Goal: Task Accomplishment & Management: Complete application form

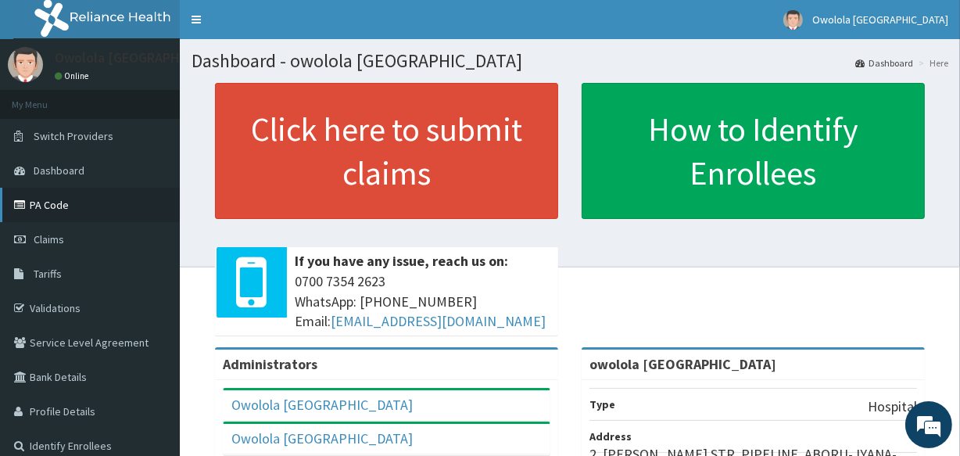
click at [117, 198] on link "PA Code" at bounding box center [90, 205] width 180 height 34
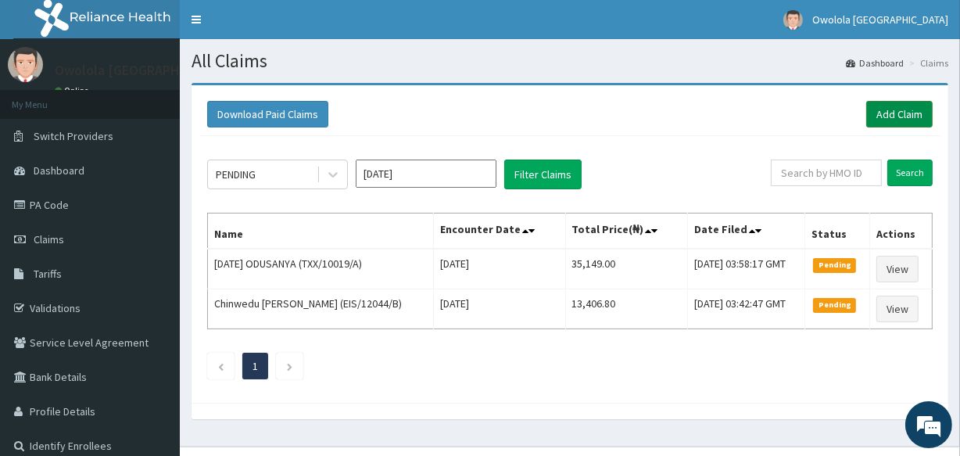
click at [882, 114] on link "Add Claim" at bounding box center [899, 114] width 66 height 27
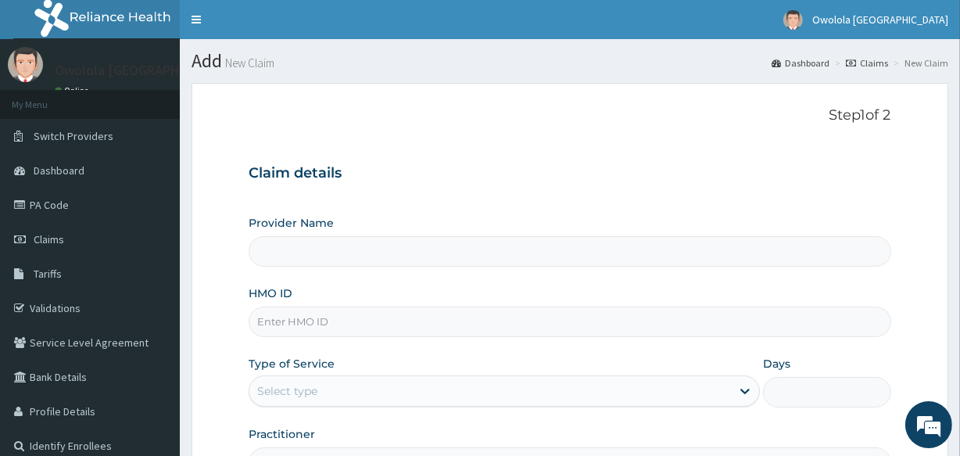
type input "owolola [GEOGRAPHIC_DATA]"
click at [333, 322] on input "HMO ID" at bounding box center [569, 321] width 642 height 30
paste input "AVL/10322/B"
type input "AVL/10322/B"
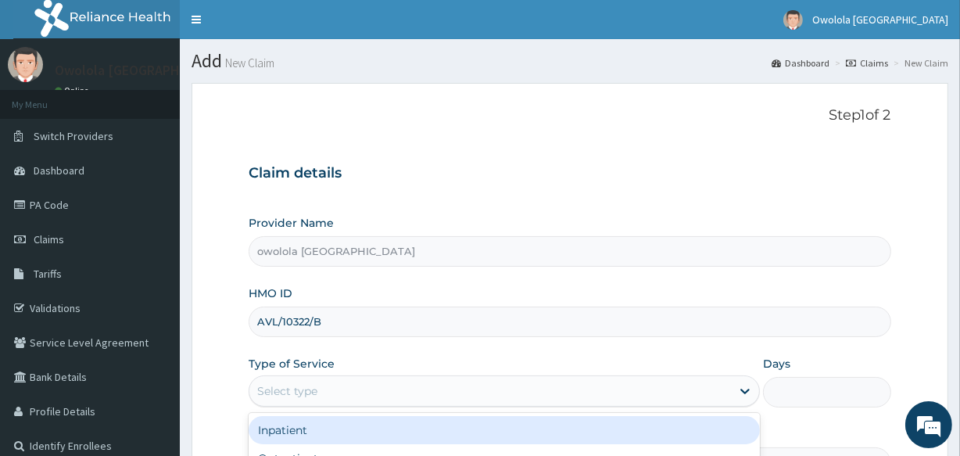
click at [309, 381] on div "Select type" at bounding box center [489, 390] width 481 height 25
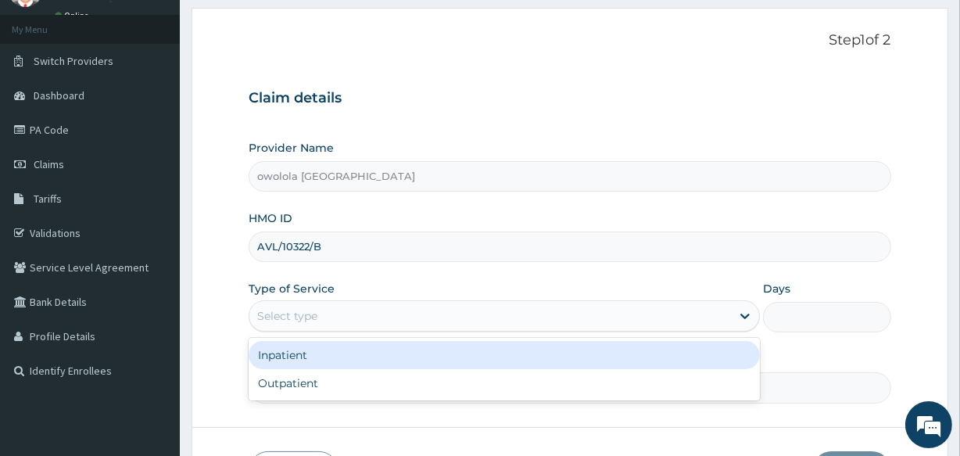
scroll to position [185, 0]
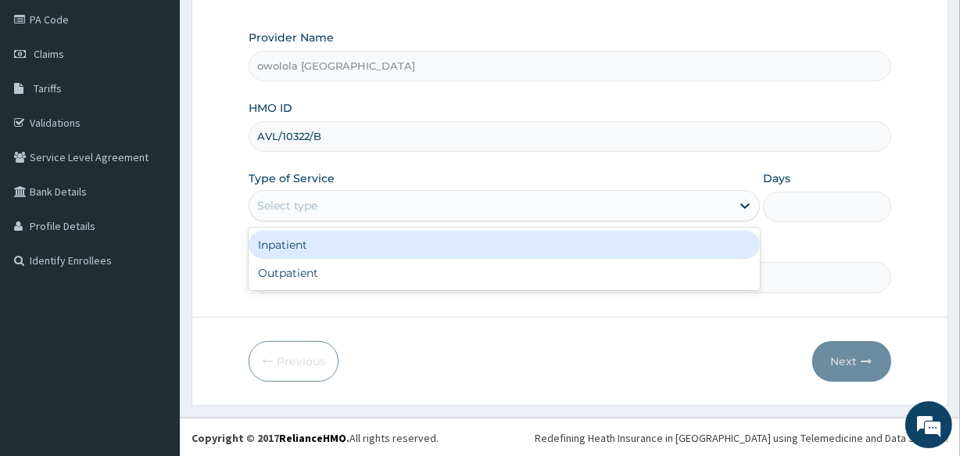
click at [347, 234] on div "Inpatient" at bounding box center [503, 245] width 511 height 28
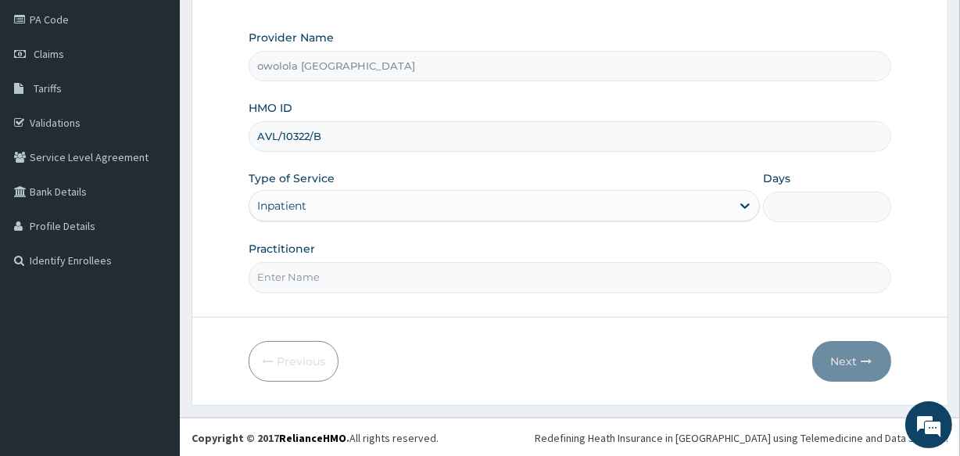
click at [798, 211] on input "Days" at bounding box center [826, 206] width 127 height 30
type input "4"
click at [509, 286] on input "Practitioner" at bounding box center [569, 277] width 642 height 30
type input "DR OYEBADE"
click at [860, 355] on button "Next" at bounding box center [851, 361] width 79 height 41
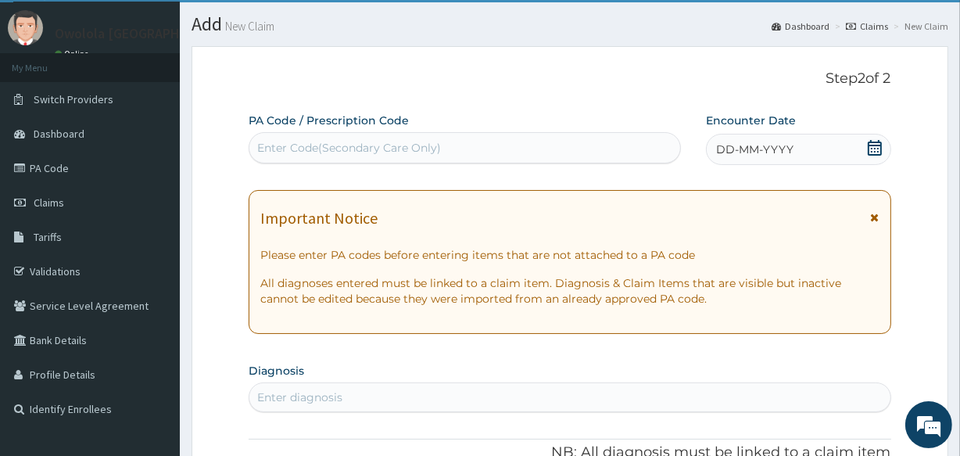
scroll to position [0, 0]
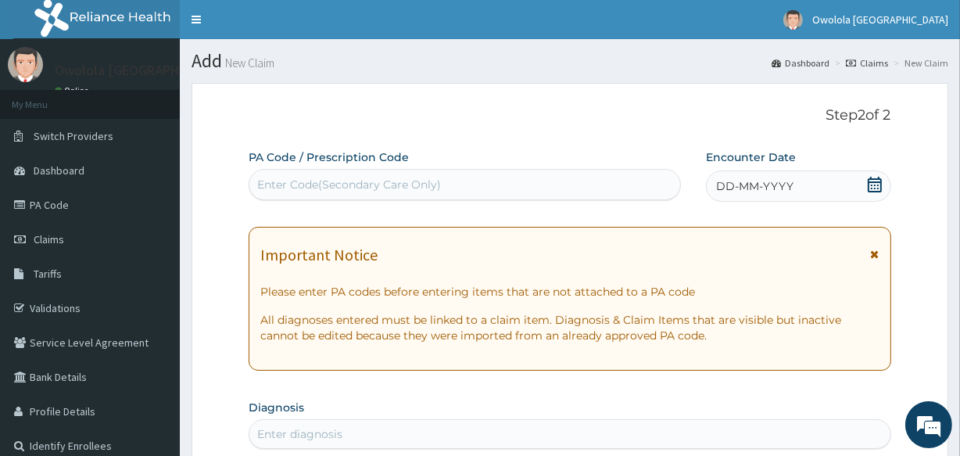
click at [559, 189] on div "Enter Code(Secondary Care Only)" at bounding box center [464, 184] width 430 height 25
paste input "PA/581D67"
type input "PA/581D67"
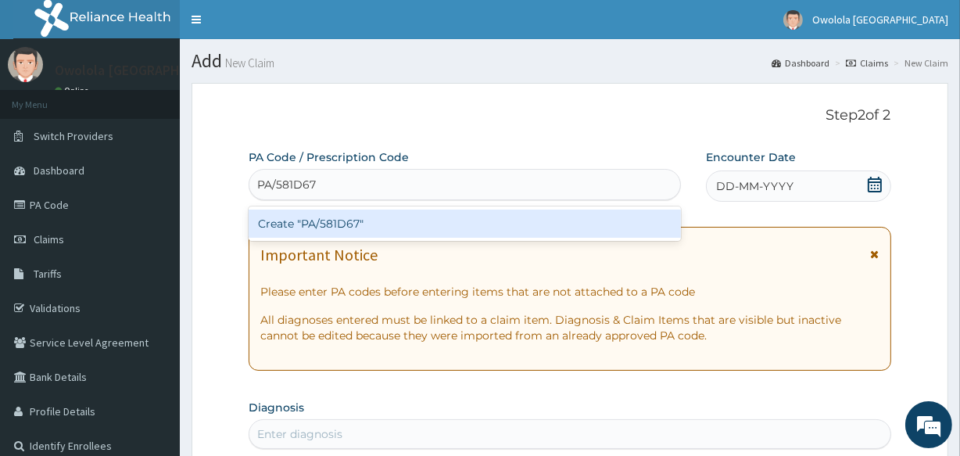
click at [527, 220] on div "Create "PA/581D67"" at bounding box center [463, 223] width 431 height 28
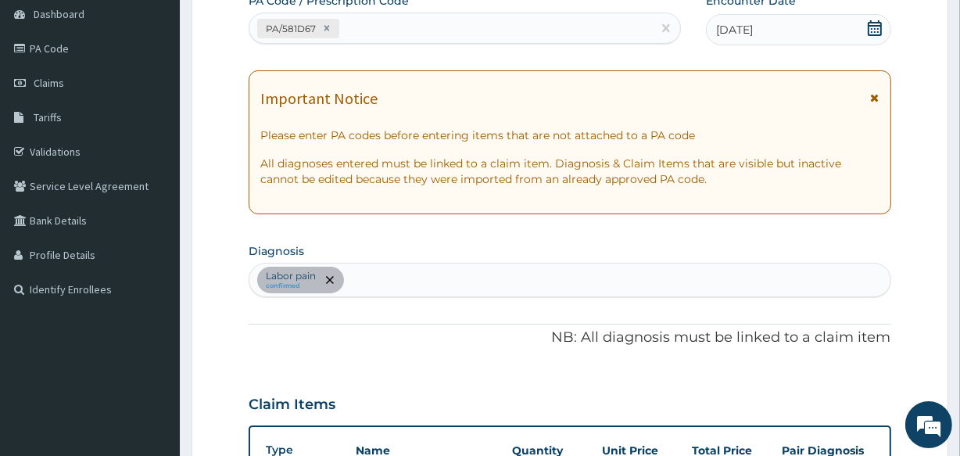
scroll to position [33, 0]
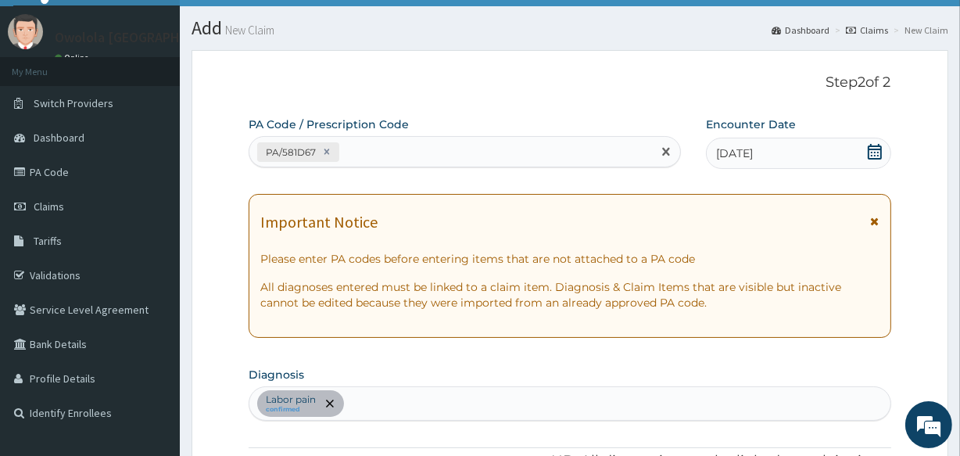
click at [477, 148] on div "PA/581D67" at bounding box center [450, 152] width 402 height 26
paste input "PA/4FC22A"
type input "PA/4FC22A"
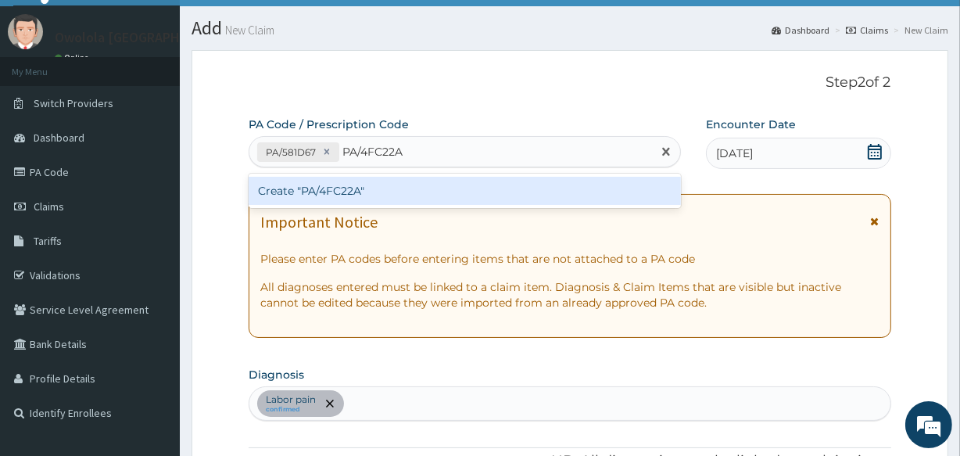
click at [487, 185] on div "Create "PA/4FC22A"" at bounding box center [463, 191] width 431 height 28
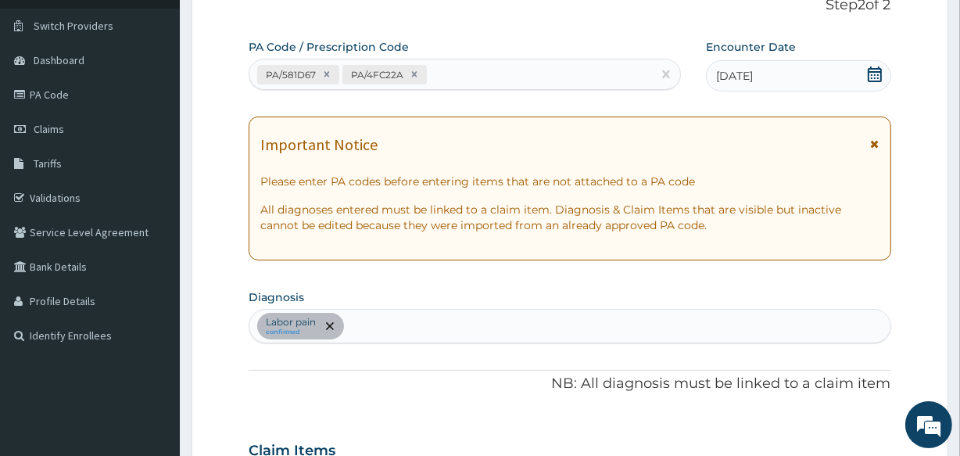
scroll to position [91, 0]
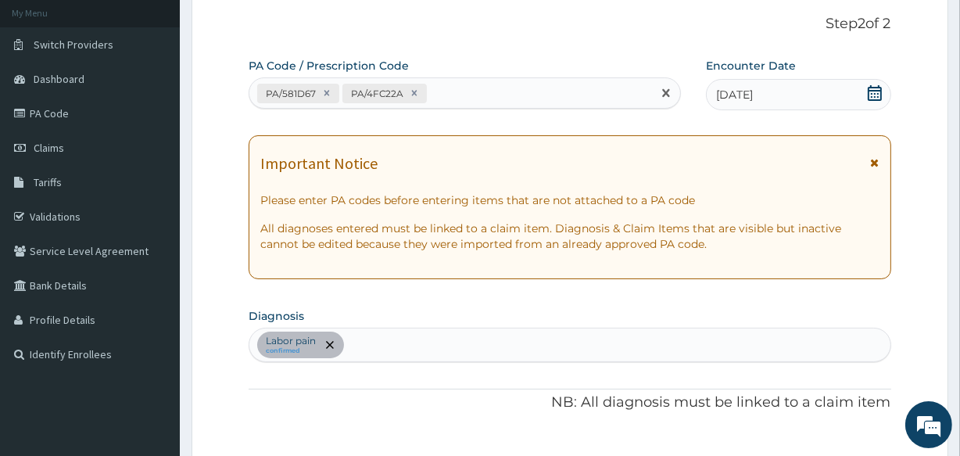
click at [548, 93] on div "PA/581D67 PA/4FC22A" at bounding box center [450, 93] width 402 height 26
paste input "PA/D6068A"
type input "PA/D6068A"
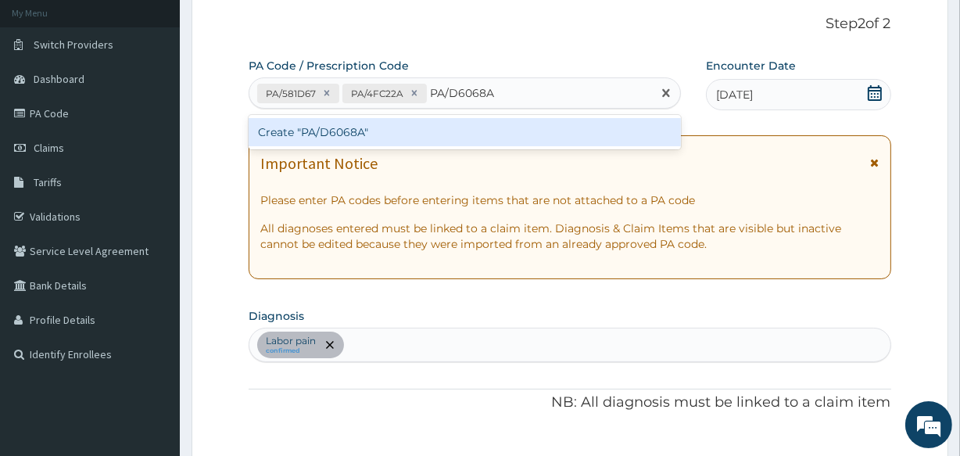
click at [504, 142] on div "Create "PA/D6068A"" at bounding box center [463, 132] width 431 height 28
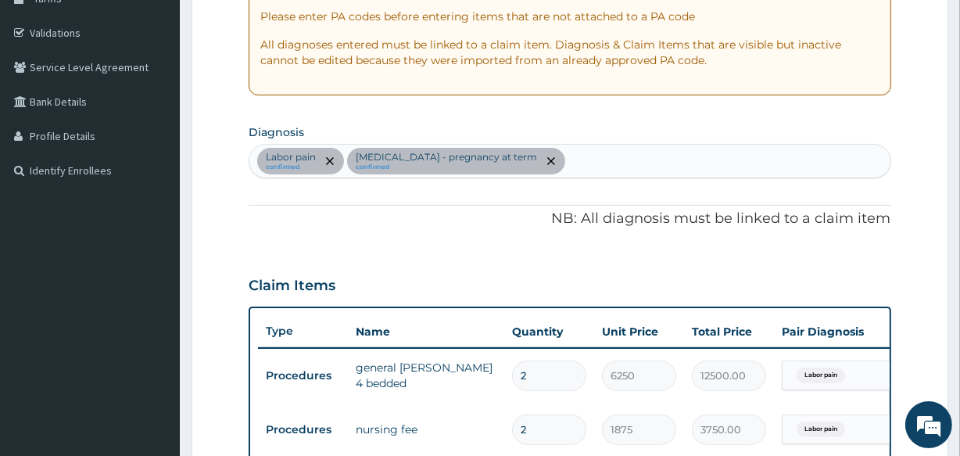
scroll to position [243, 0]
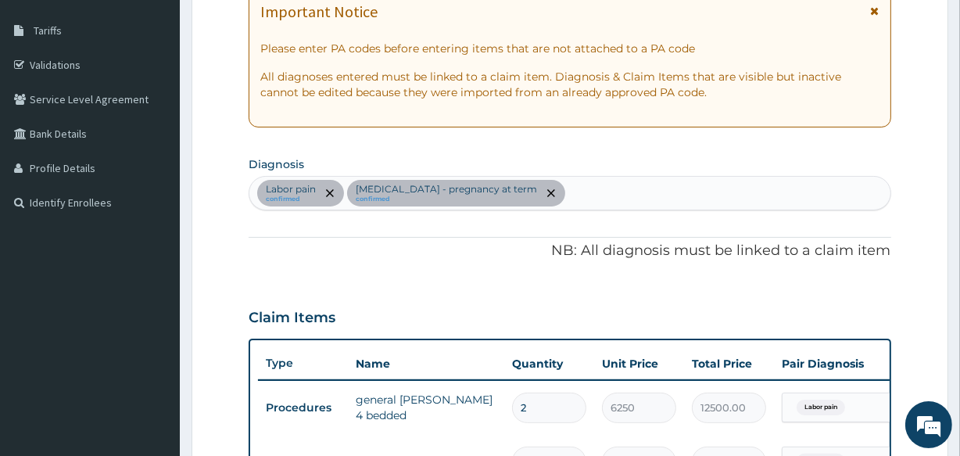
click at [575, 189] on div "Labor pain confirmed Cesarean section - pregnancy at term confirmed" at bounding box center [569, 193] width 640 height 33
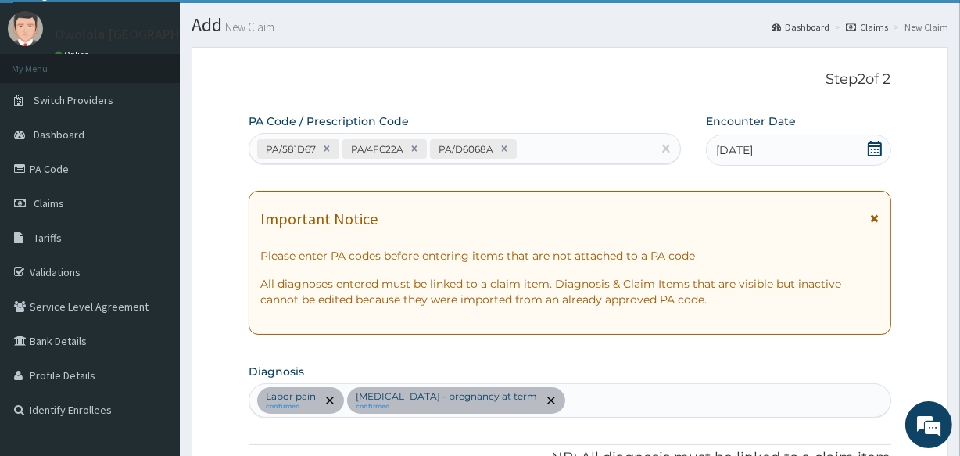
scroll to position [0, 0]
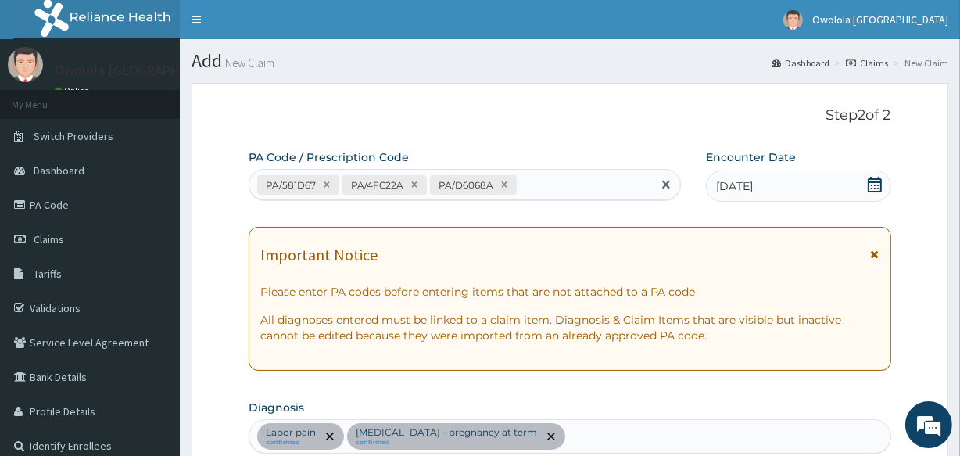
click at [594, 193] on div "PA/581D67 PA/4FC22A PA/D6068A" at bounding box center [450, 185] width 402 height 26
paste input "PA/ADF605"
type input "PA/ADF605"
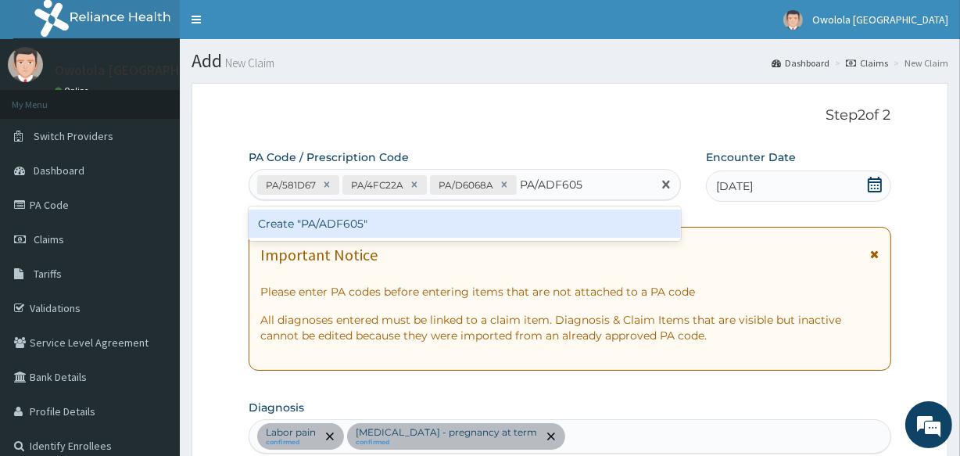
click at [650, 218] on div "Create "PA/ADF605"" at bounding box center [463, 223] width 431 height 28
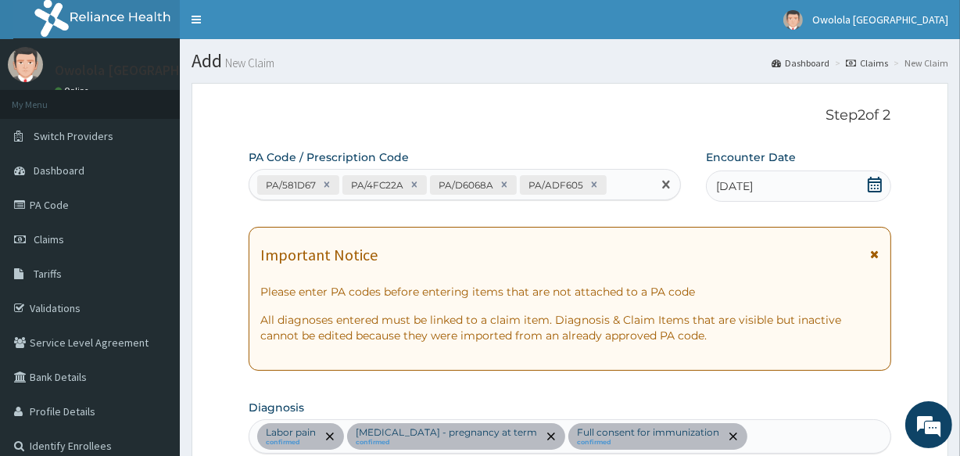
click at [610, 191] on input "text" at bounding box center [611, 185] width 2 height 16
paste input "PA/0BB5AB"
type input "PA/0BB5AB"
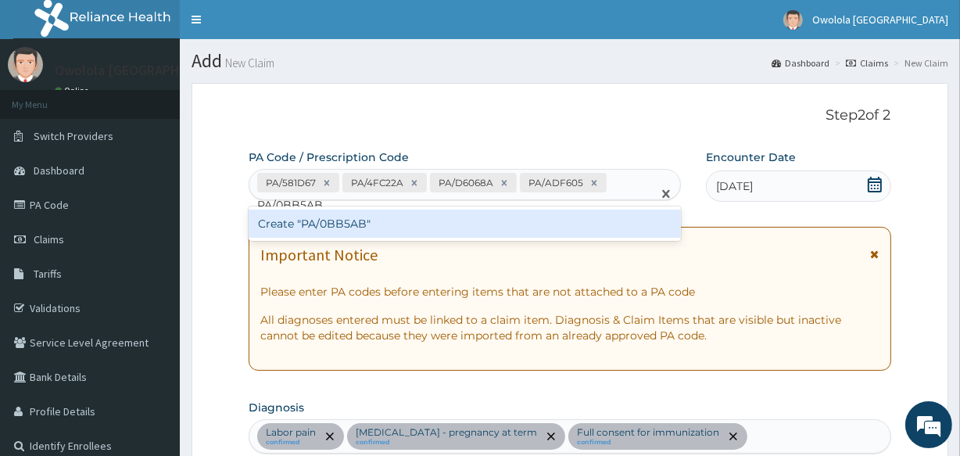
click at [567, 216] on div "Create "PA/0BB5AB"" at bounding box center [463, 223] width 431 height 28
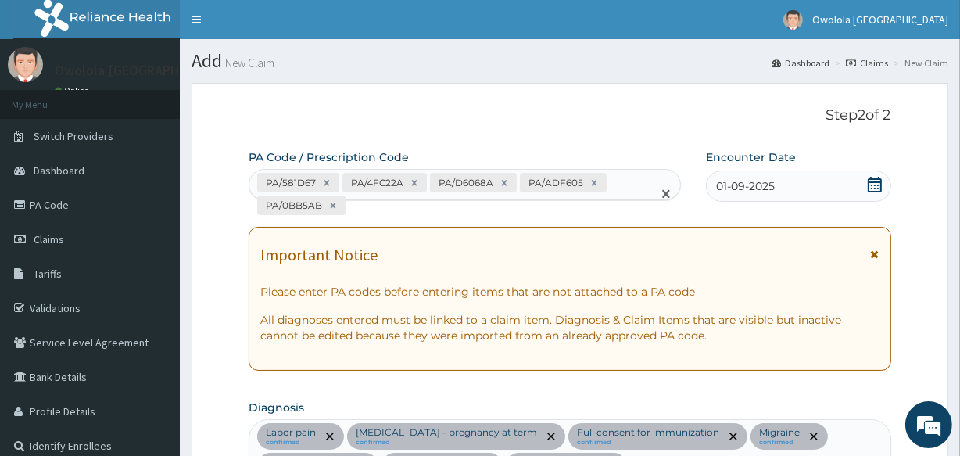
click at [602, 189] on div "PA/ADF605" at bounding box center [563, 183] width 87 height 20
paste input "PA/CB421A"
type input "PA/CB421A"
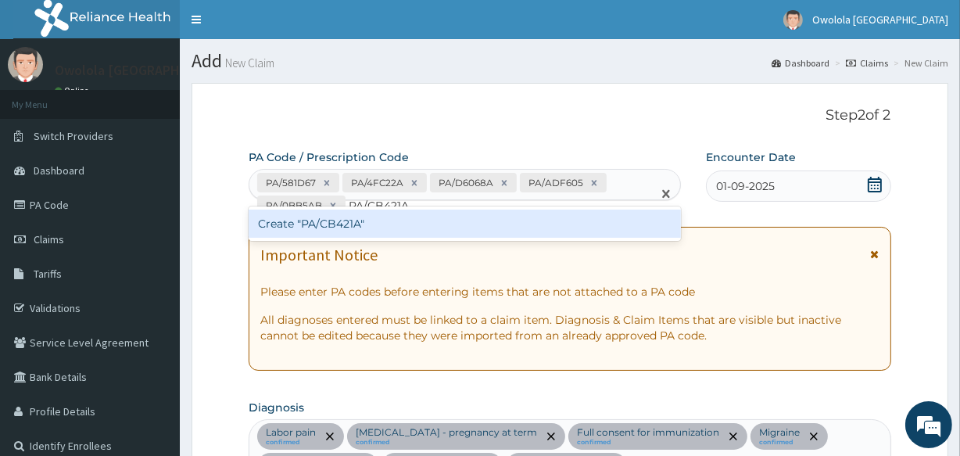
click at [487, 213] on div "Create "PA/CB421A"" at bounding box center [463, 223] width 431 height 28
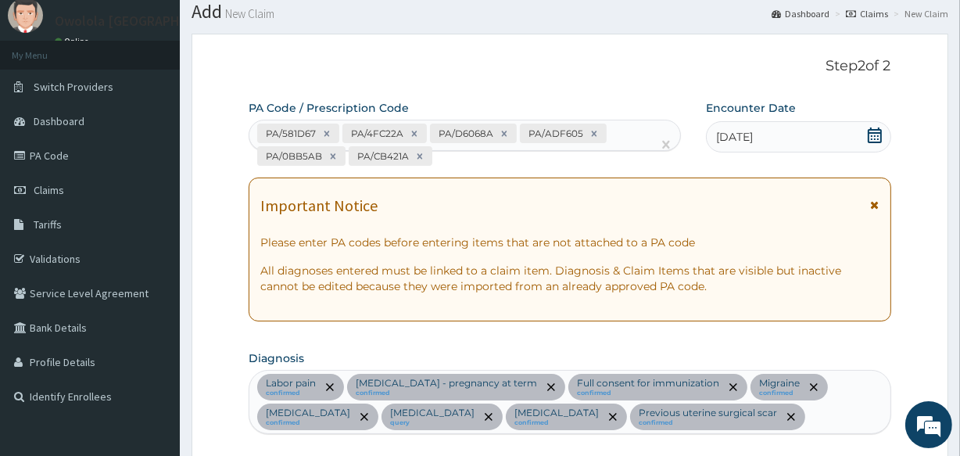
scroll to position [21, 0]
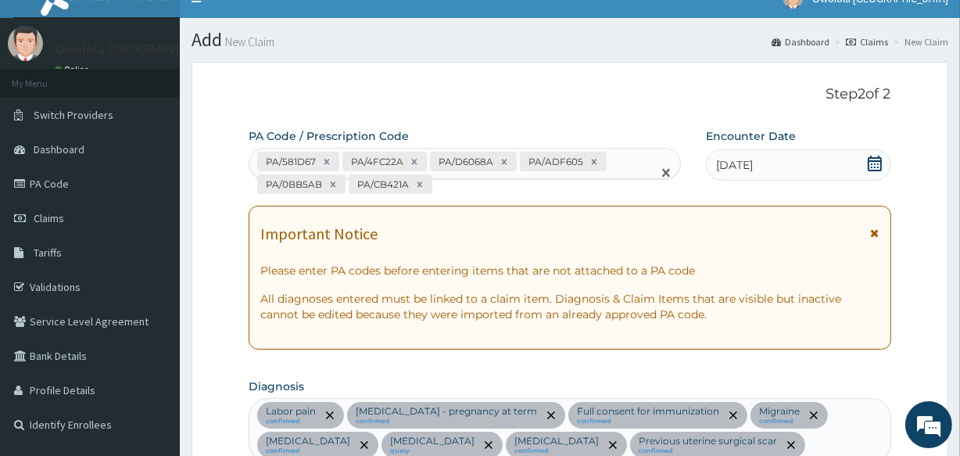
click at [443, 184] on div "PA/581D67 PA/4FC22A PA/D6068A PA/ADF605 PA/0BB5AB PA/CB421A" at bounding box center [450, 172] width 402 height 48
paste input "PA/276C56"
type input "PA/276C56"
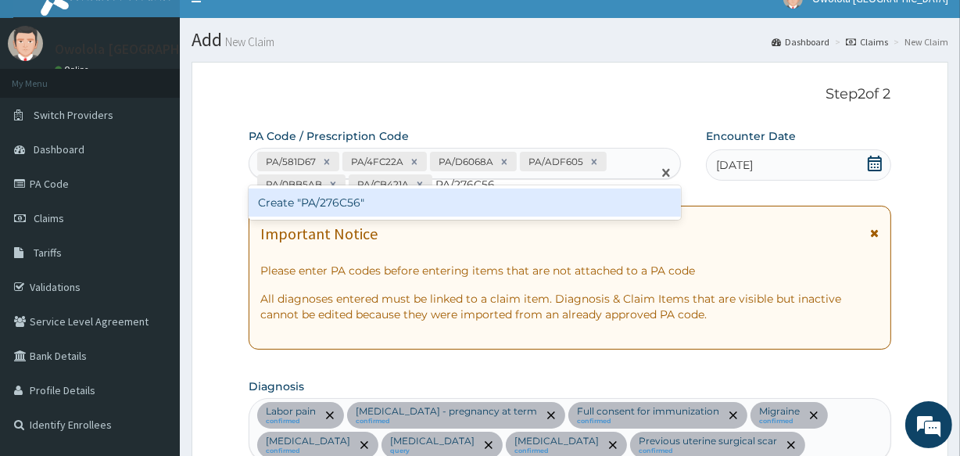
click at [445, 202] on div "Create "PA/276C56"" at bounding box center [463, 202] width 431 height 28
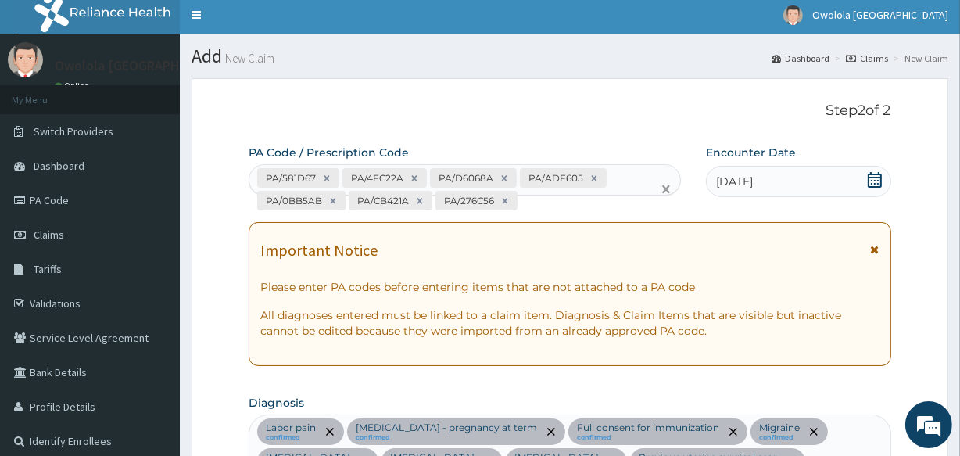
scroll to position [0, 0]
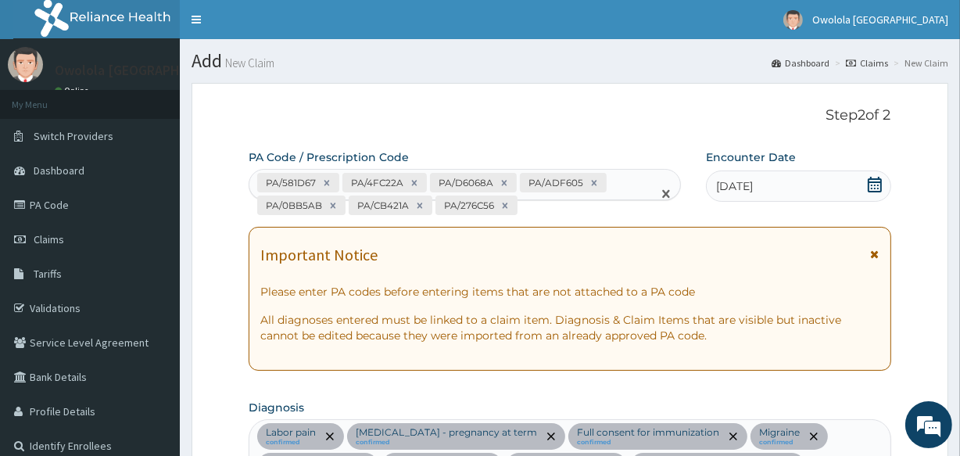
click at [550, 203] on div "PA/581D67 PA/4FC22A PA/D6068A PA/ADF605 PA/0BB5AB PA/CB421A PA/276C56" at bounding box center [450, 194] width 402 height 48
paste input "PA/03A231"
type input "PA/03A231"
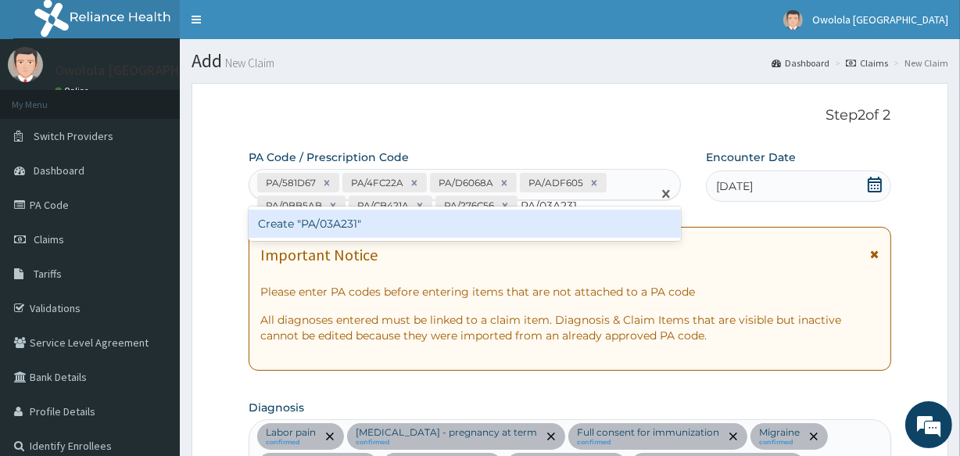
click at [518, 227] on div "Create "PA/03A231"" at bounding box center [463, 223] width 431 height 28
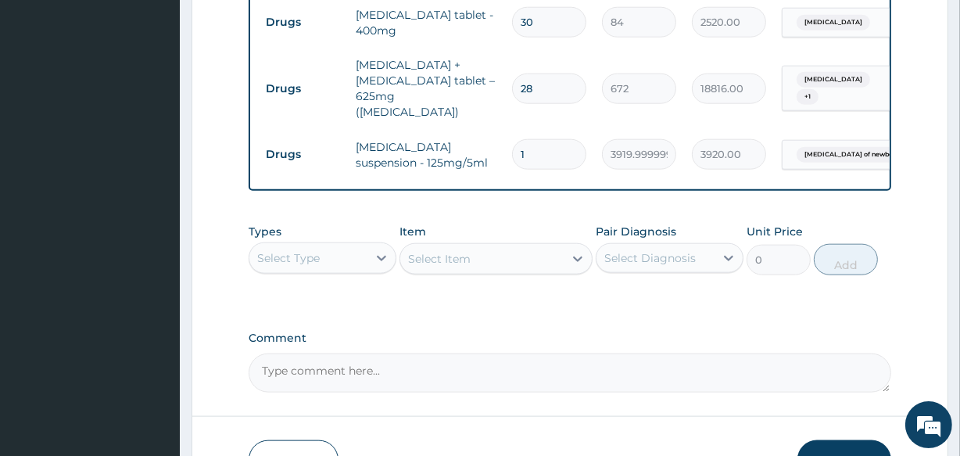
scroll to position [1714, 0]
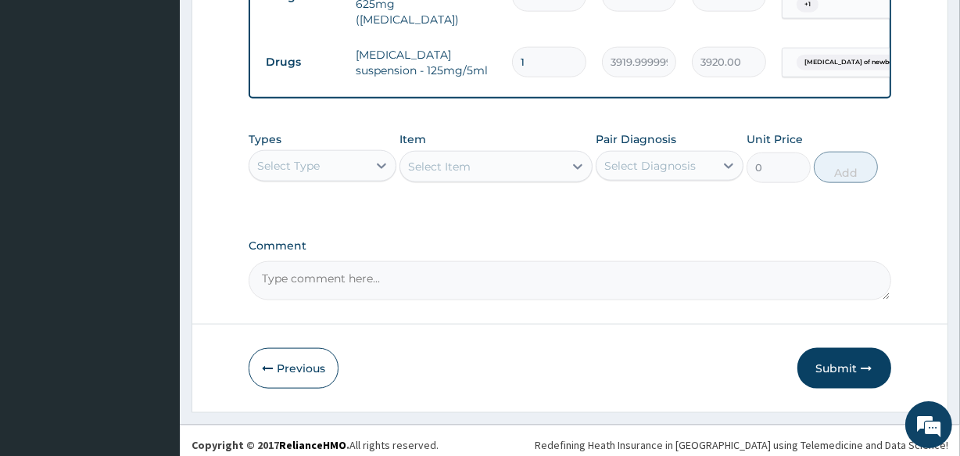
click at [658, 348] on div "Previous Submit" at bounding box center [569, 368] width 642 height 41
click at [859, 350] on button "Submit" at bounding box center [844, 368] width 94 height 41
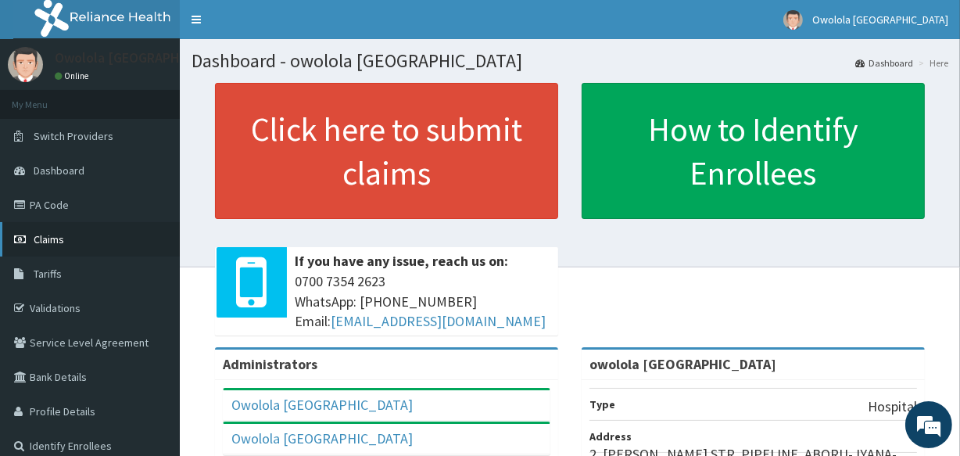
click at [93, 227] on link "Claims" at bounding box center [90, 239] width 180 height 34
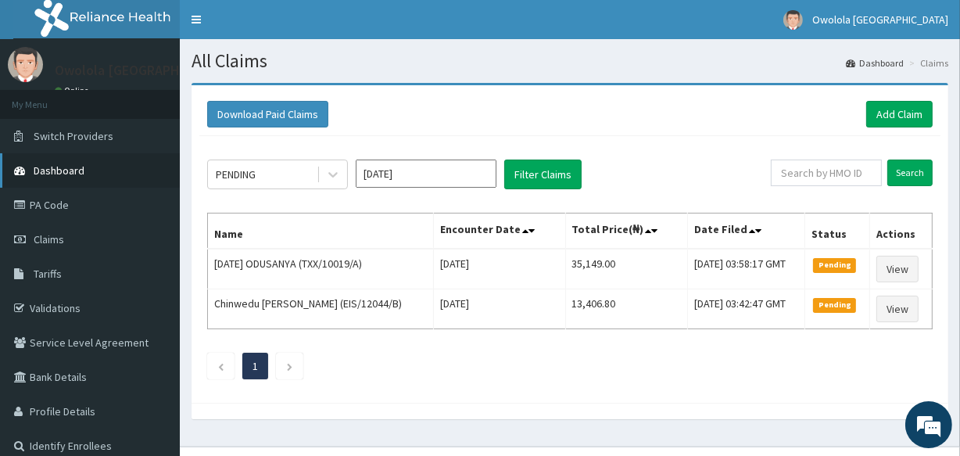
drag, startPoint x: 87, startPoint y: 193, endPoint x: 108, endPoint y: 175, distance: 27.7
click at [88, 192] on link "PA Code" at bounding box center [90, 205] width 180 height 34
